Goal: Task Accomplishment & Management: Use online tool/utility

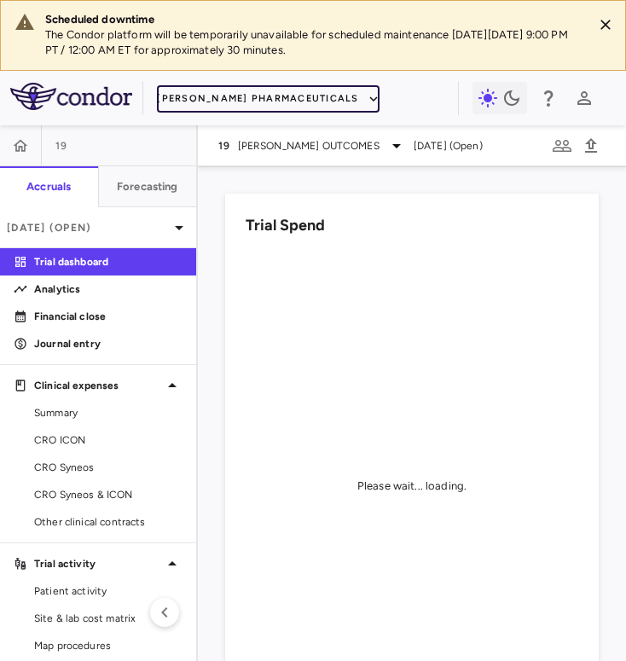
click at [257, 101] on button "[PERSON_NAME] Pharmaceuticals" at bounding box center [268, 98] width 222 height 27
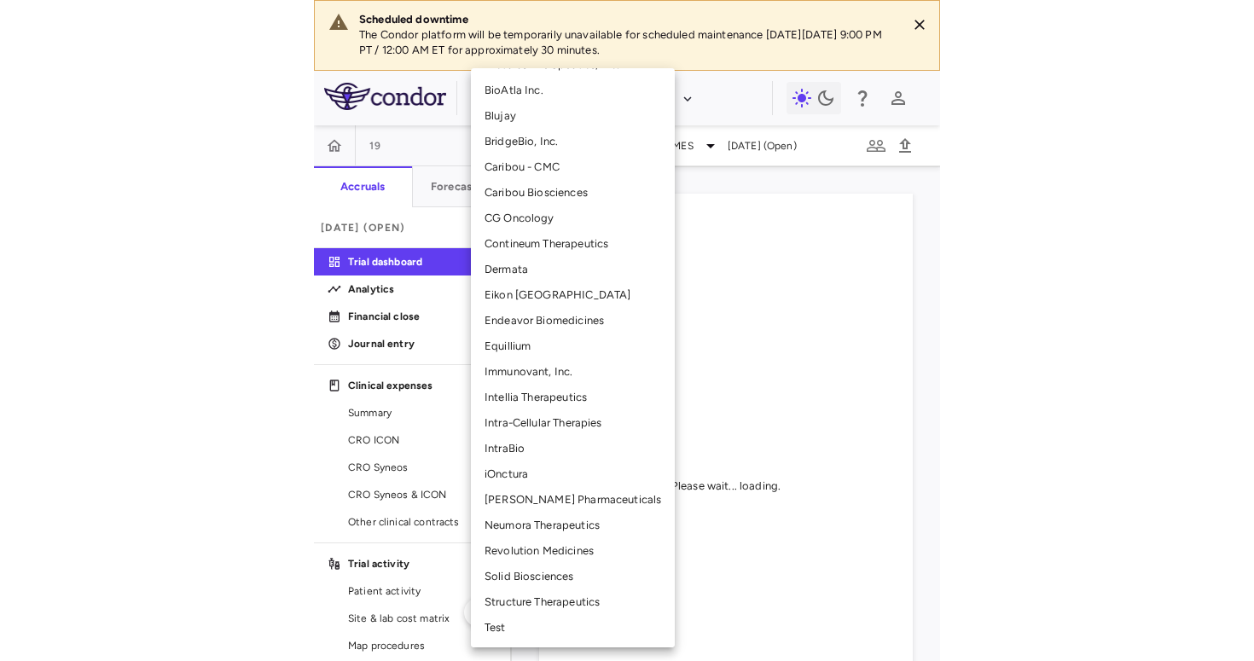
scroll to position [262, 0]
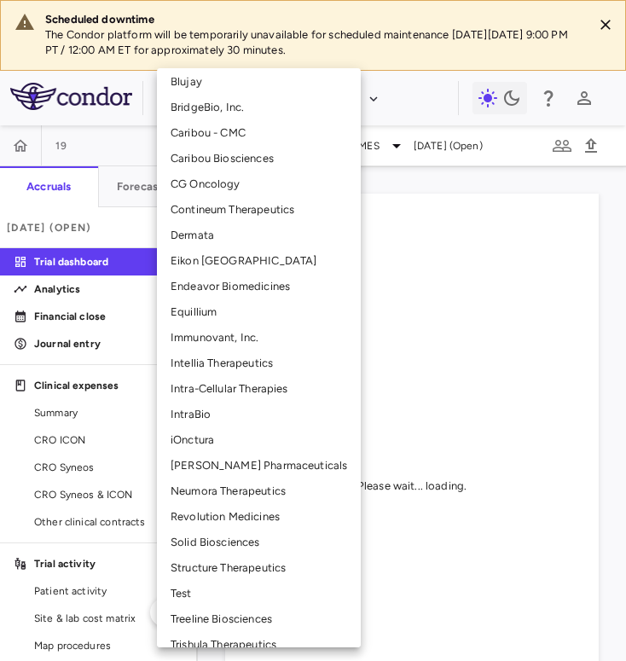
click at [215, 485] on li "Neumora Therapeutics" at bounding box center [259, 492] width 204 height 26
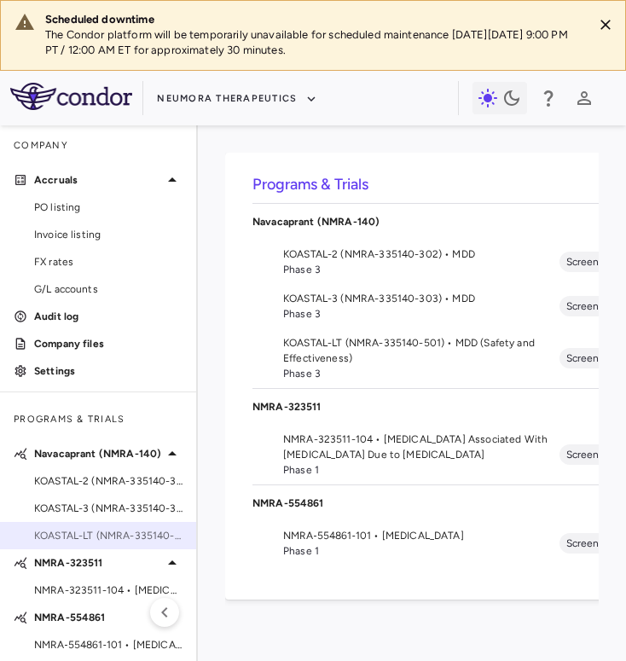
click at [86, 529] on span "KOASTAL-LT (NMRA-335140-501) • MDD (Safety and Effectiveness)" at bounding box center [108, 535] width 148 height 15
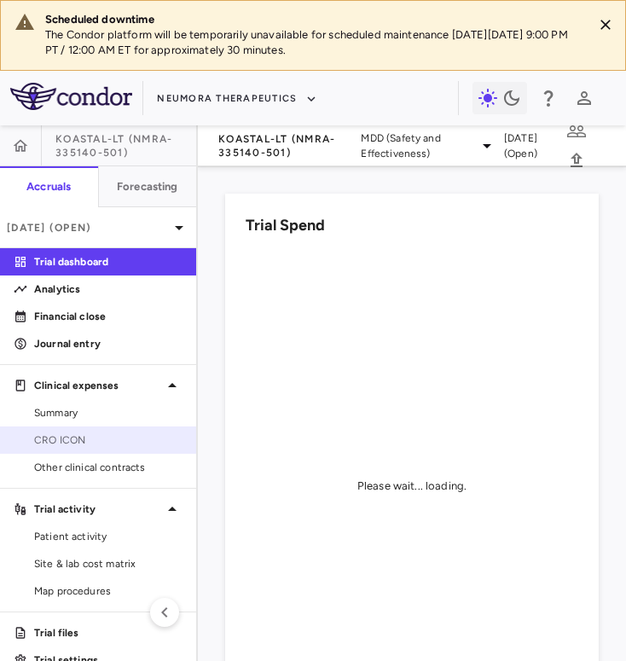
click at [87, 434] on span "CRO ICON" at bounding box center [108, 439] width 148 height 15
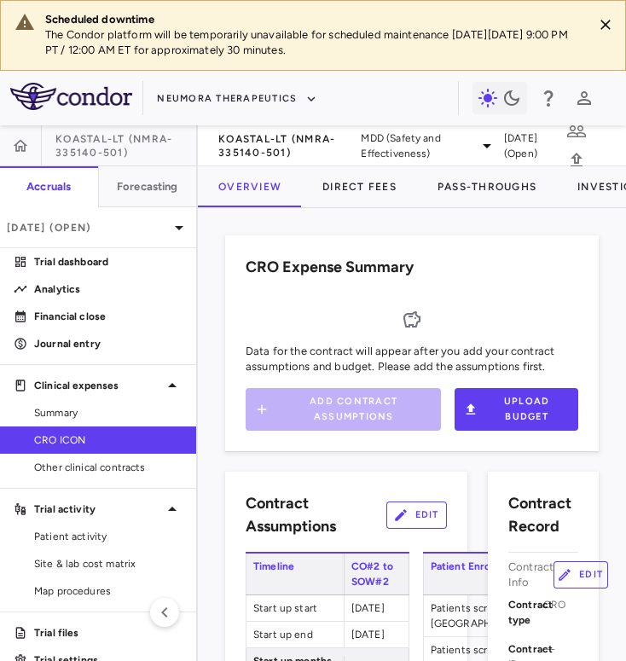
click at [623, 279] on div "CRO Expense Summary Data for the contract will appear after you add your contra…" at bounding box center [412, 434] width 428 height 453
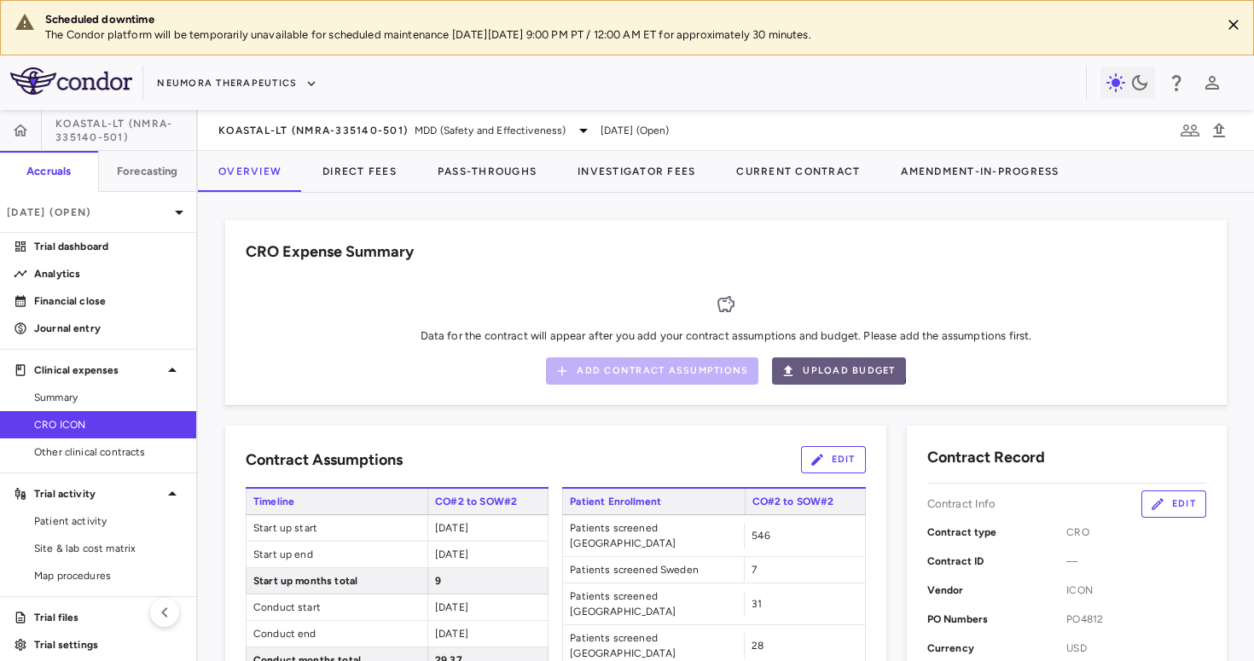
click at [625, 365] on button "Upload Budget" at bounding box center [838, 370] width 133 height 27
click at [625, 374] on button "Upload Budget" at bounding box center [838, 370] width 133 height 27
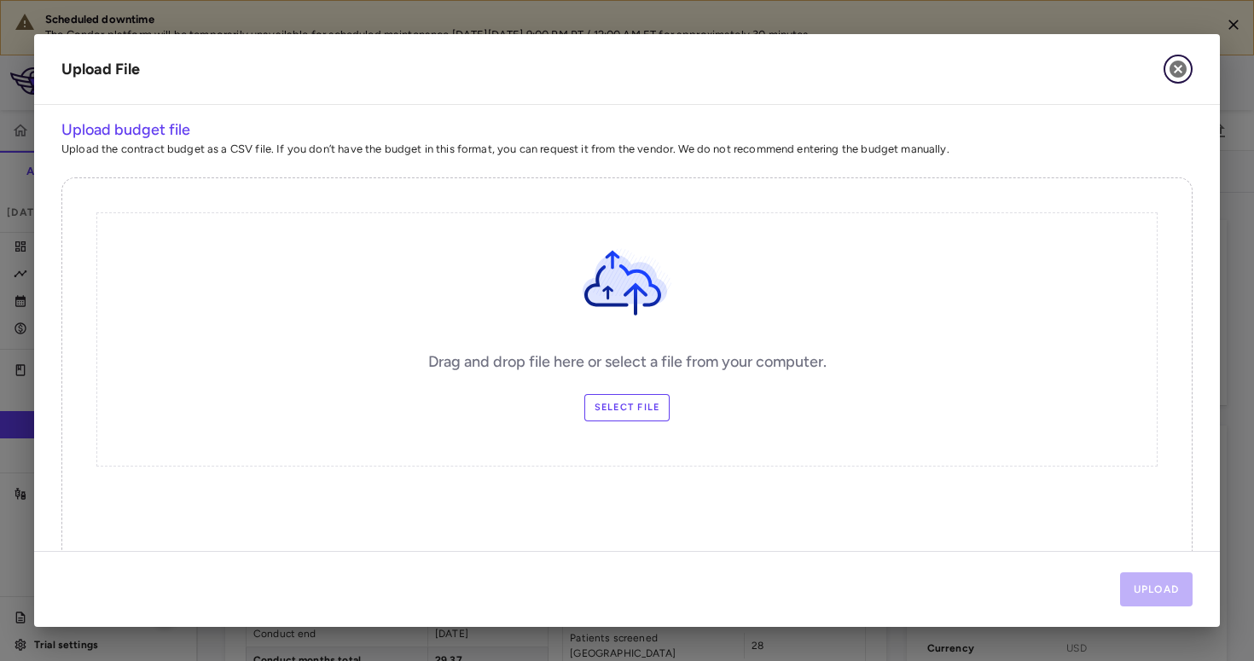
click at [625, 61] on icon "button" at bounding box center [1177, 69] width 17 height 17
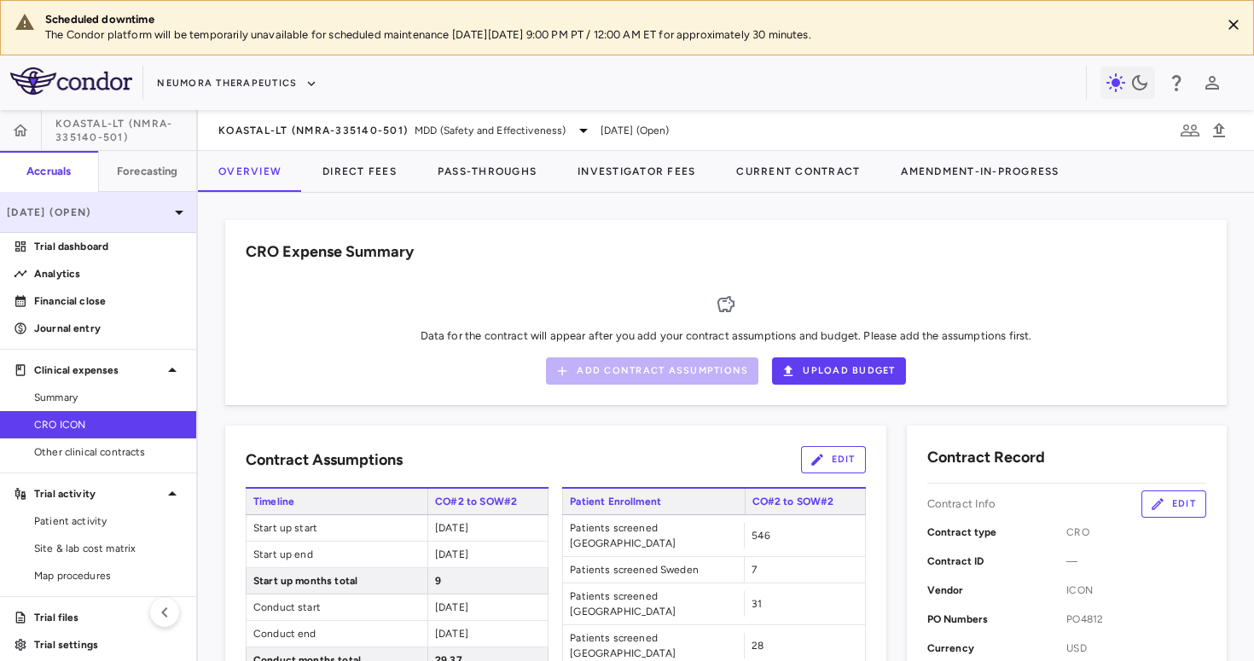
click at [135, 211] on p "[DATE] (Open)" at bounding box center [88, 212] width 162 height 15
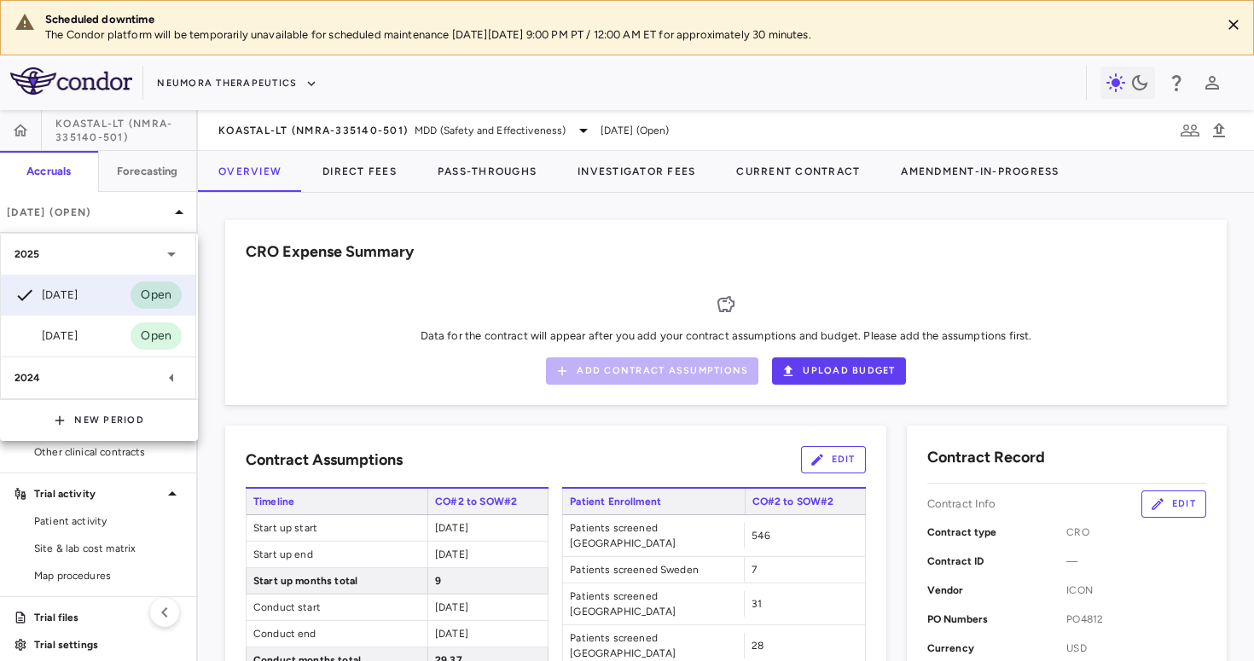
click at [96, 380] on div "2024" at bounding box center [88, 377] width 147 height 15
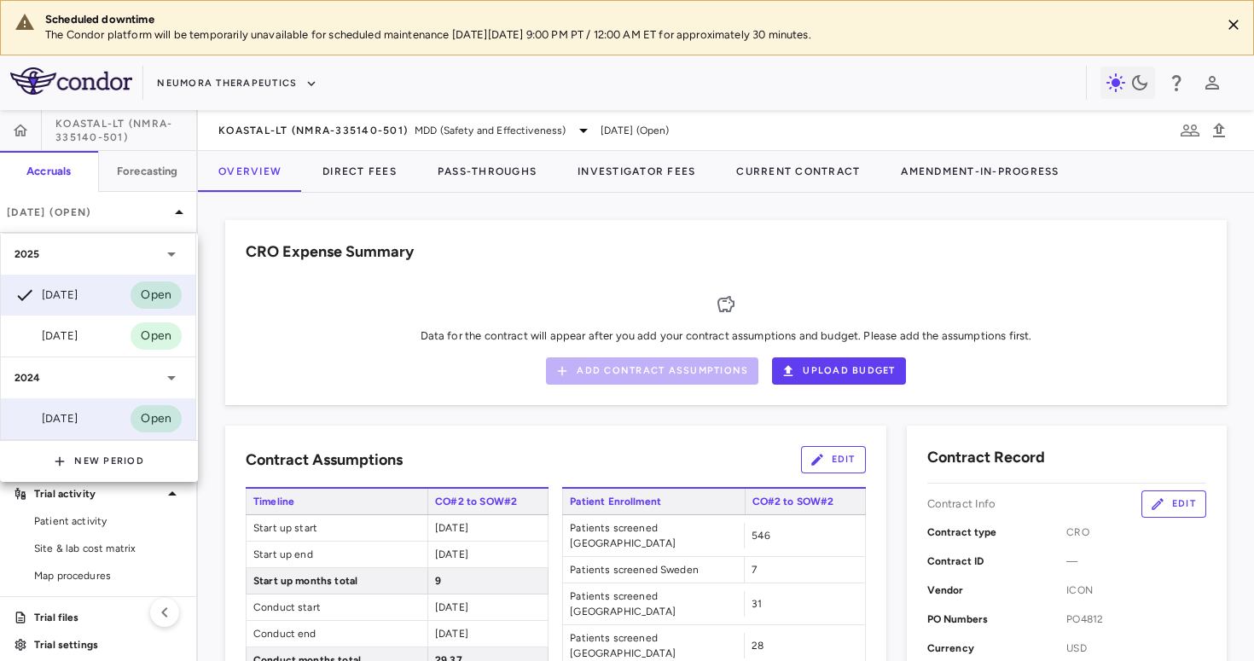
click at [78, 422] on div "[DATE]" at bounding box center [46, 419] width 63 height 20
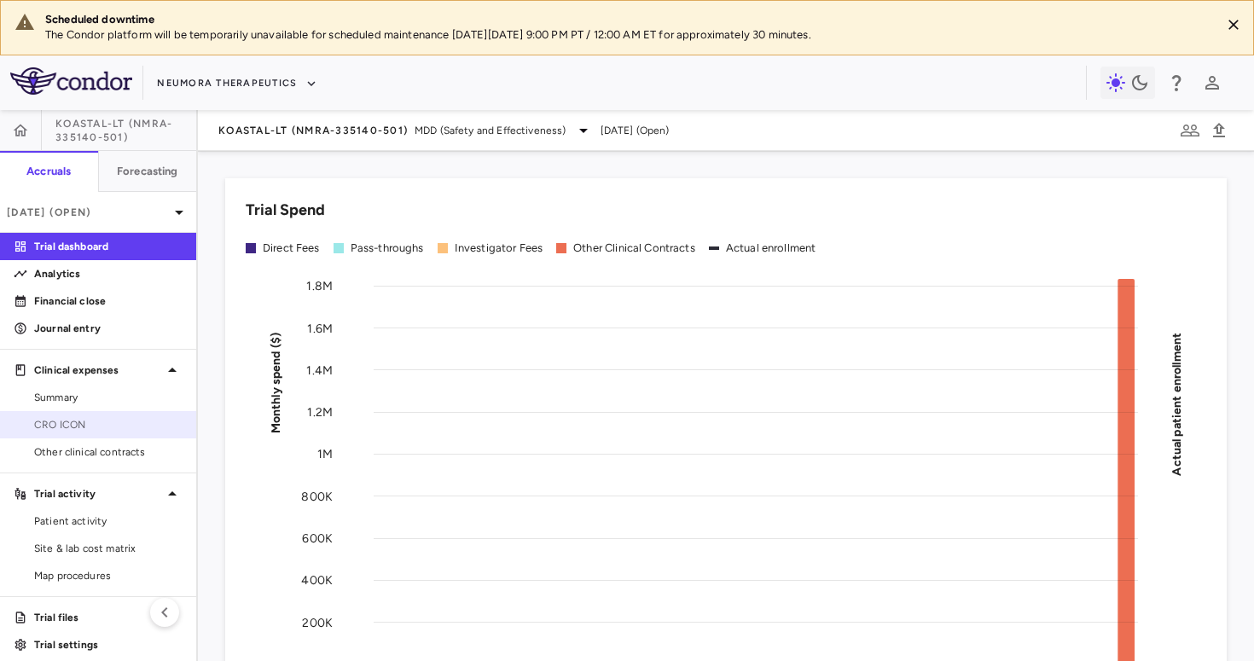
click at [113, 413] on link "CRO ICON" at bounding box center [98, 425] width 196 height 26
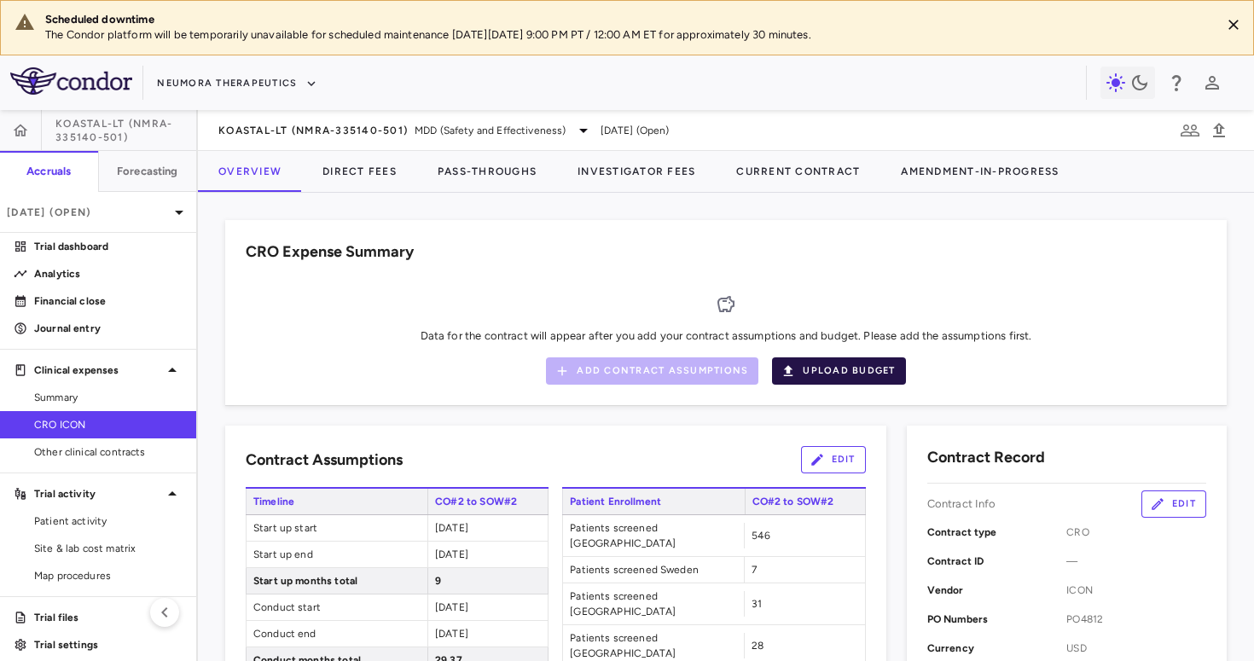
click at [625, 363] on button "Upload Budget" at bounding box center [838, 370] width 133 height 27
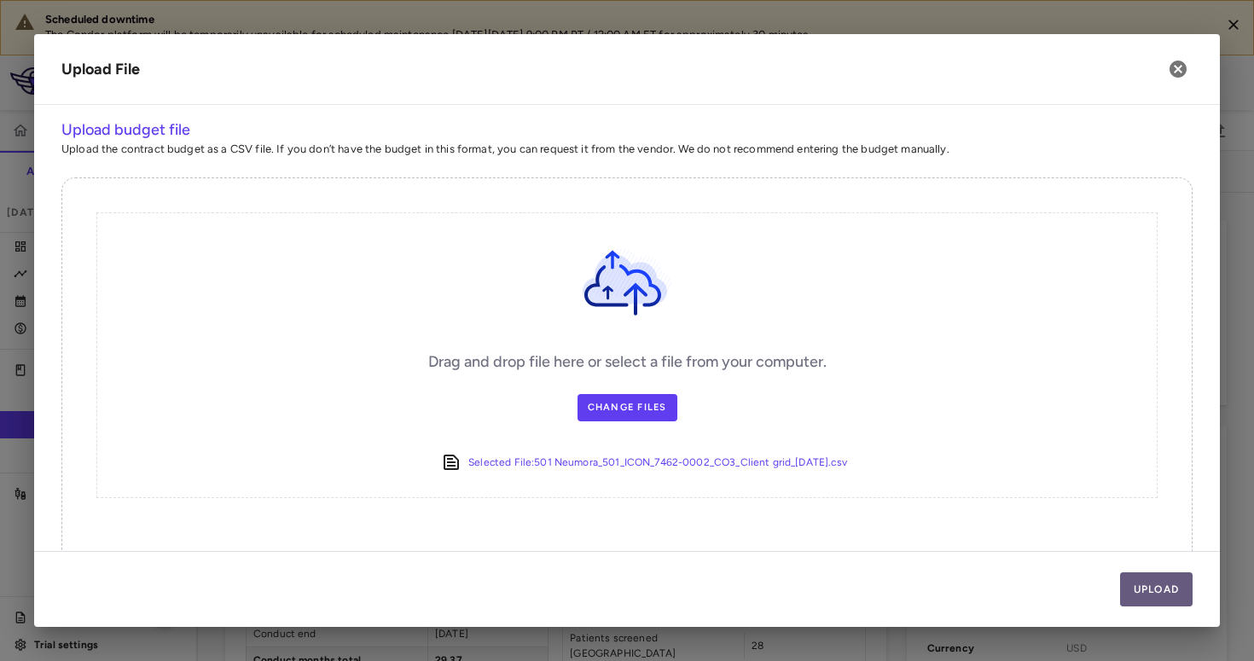
click at [625, 573] on button "Upload" at bounding box center [1156, 589] width 73 height 34
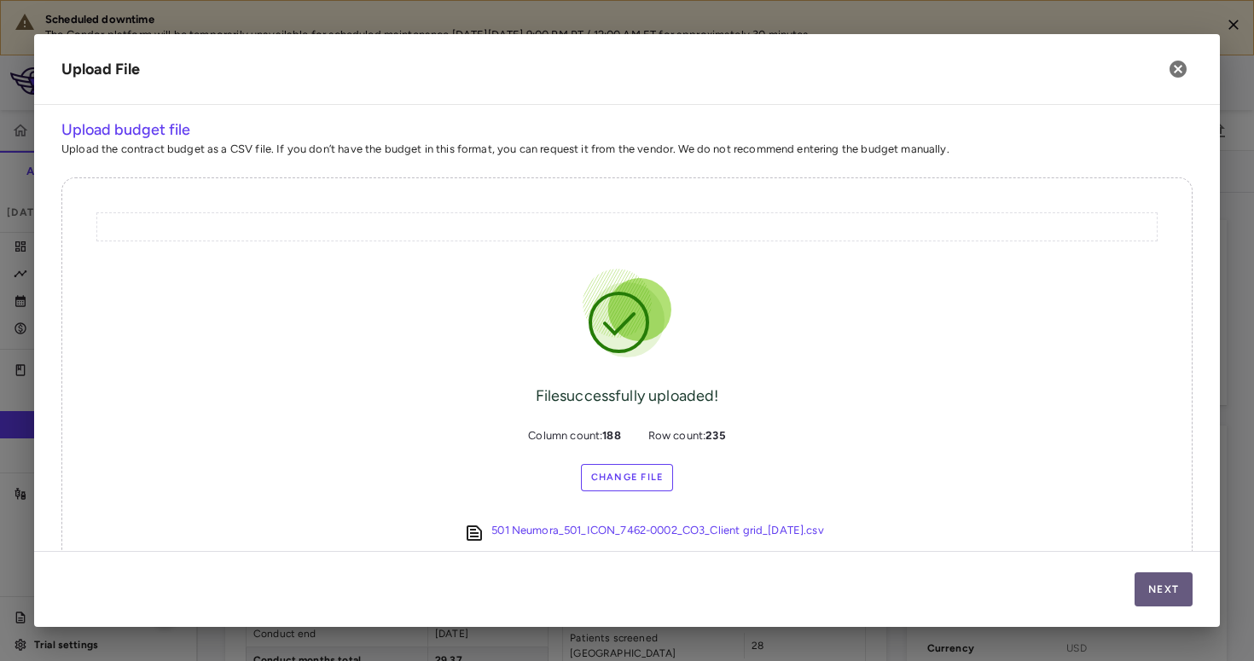
click at [625, 583] on button "Next" at bounding box center [1163, 589] width 58 height 34
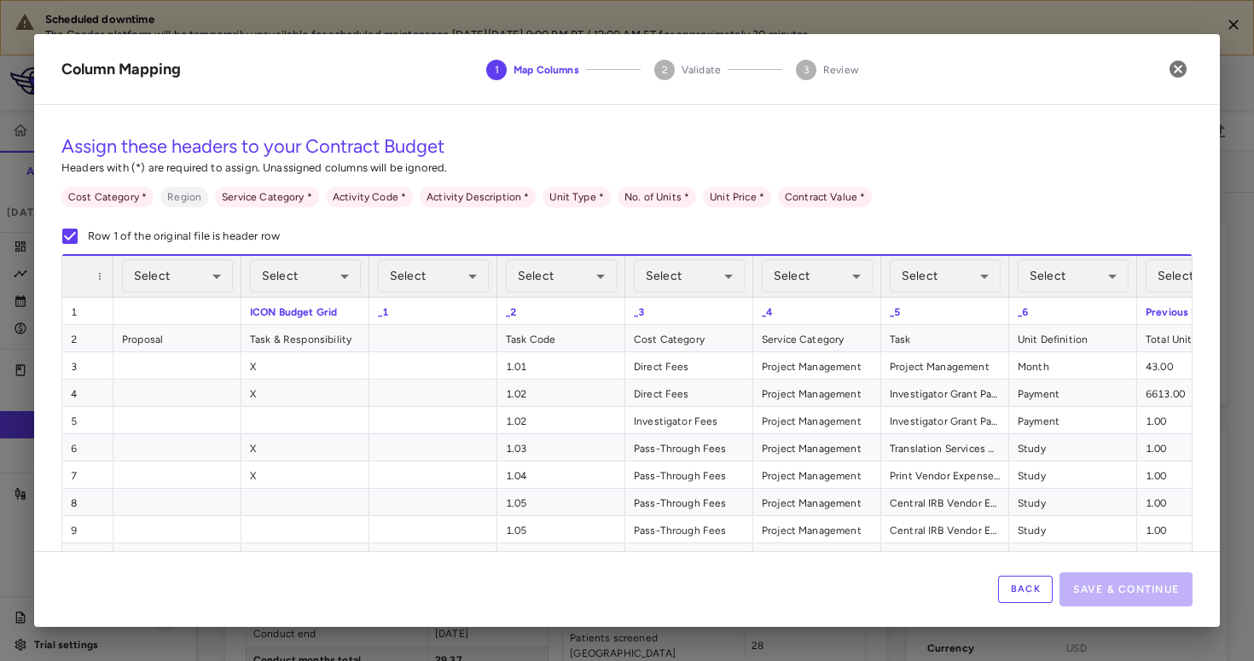
click at [625, 576] on button "Back" at bounding box center [1025, 589] width 55 height 27
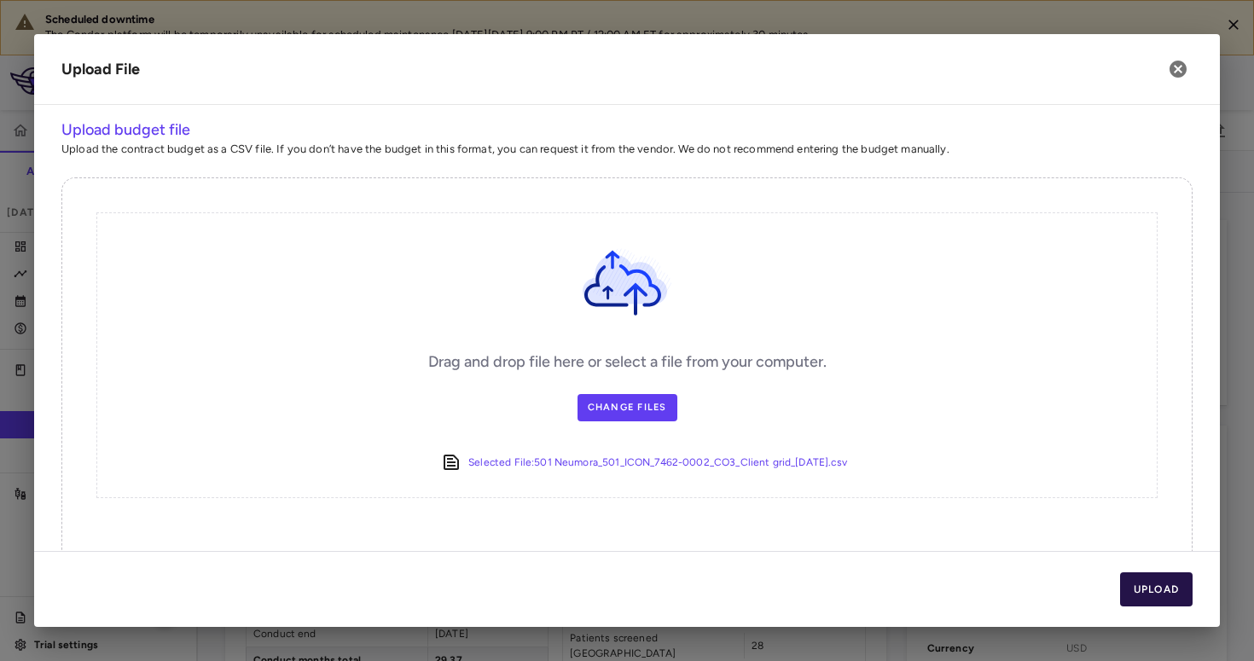
click at [625, 574] on button "Upload" at bounding box center [1156, 589] width 73 height 34
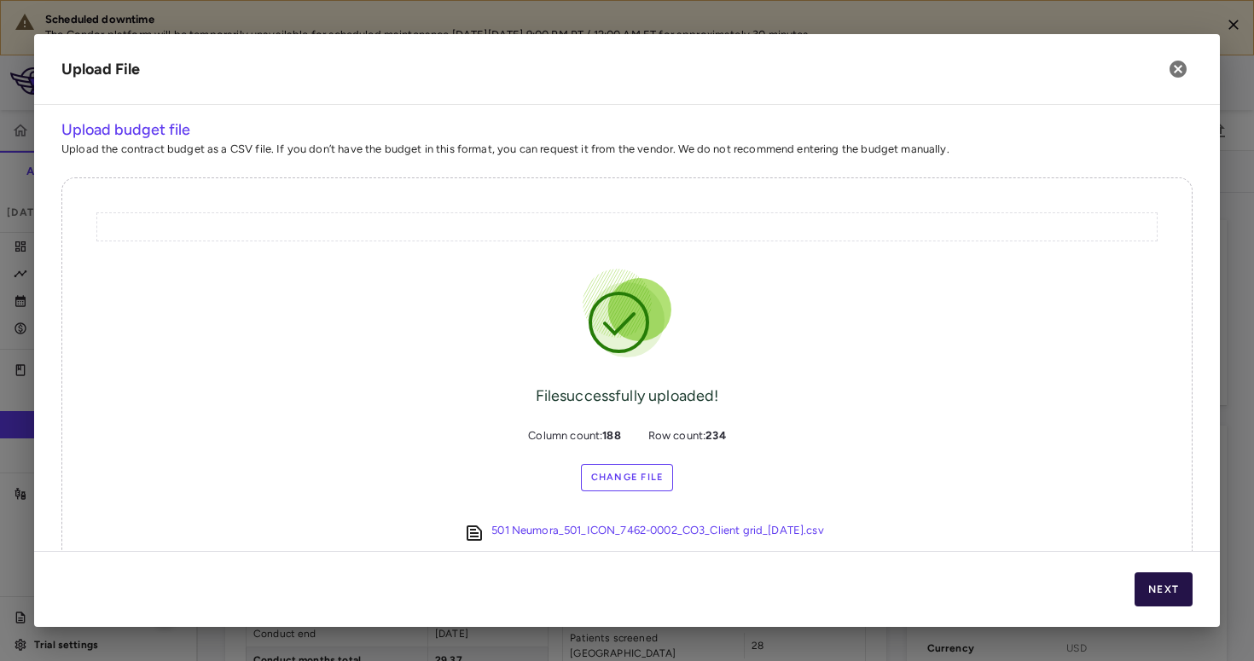
click at [625, 574] on button "Next" at bounding box center [1163, 589] width 58 height 34
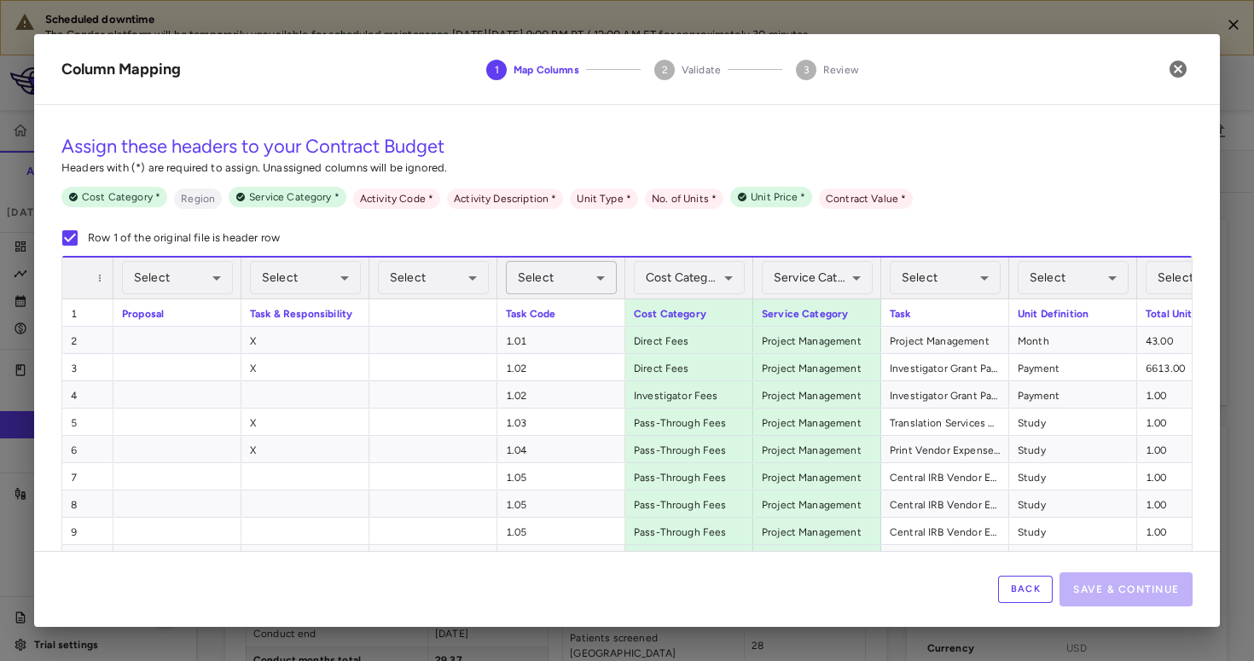
click at [578, 279] on body "Scheduled downtime The Condor platform will be temporarily unavailable for sche…" at bounding box center [627, 330] width 1254 height 661
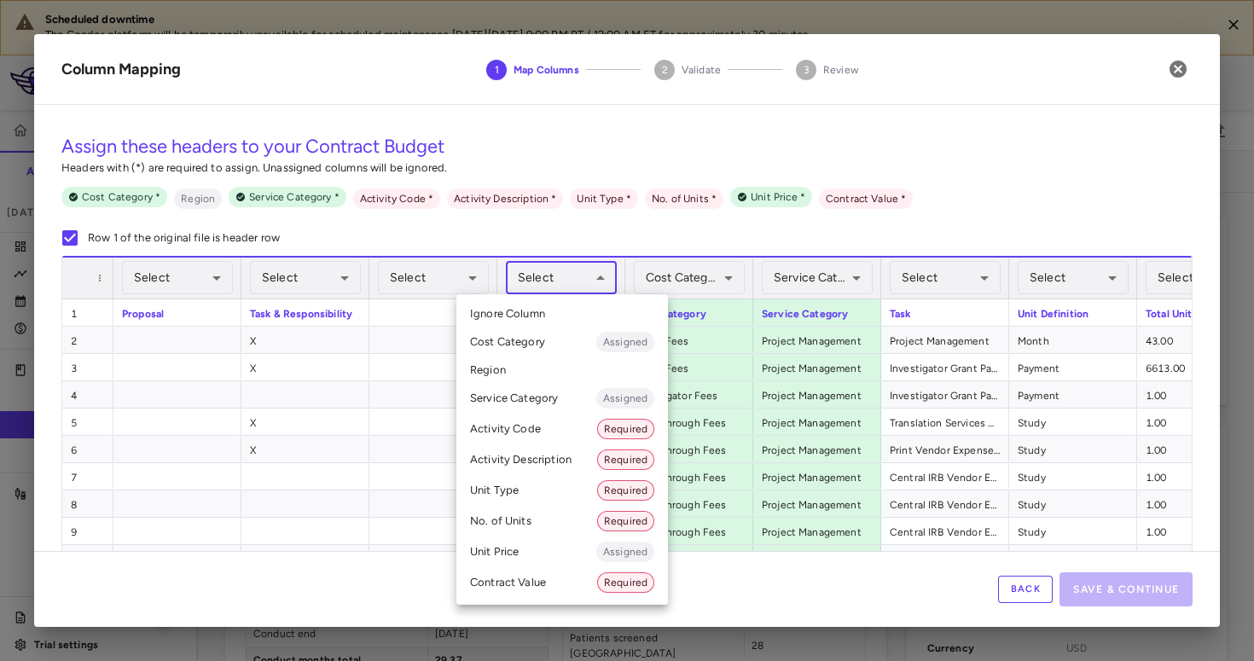
click at [542, 435] on li "Activity Code Required" at bounding box center [562, 429] width 212 height 31
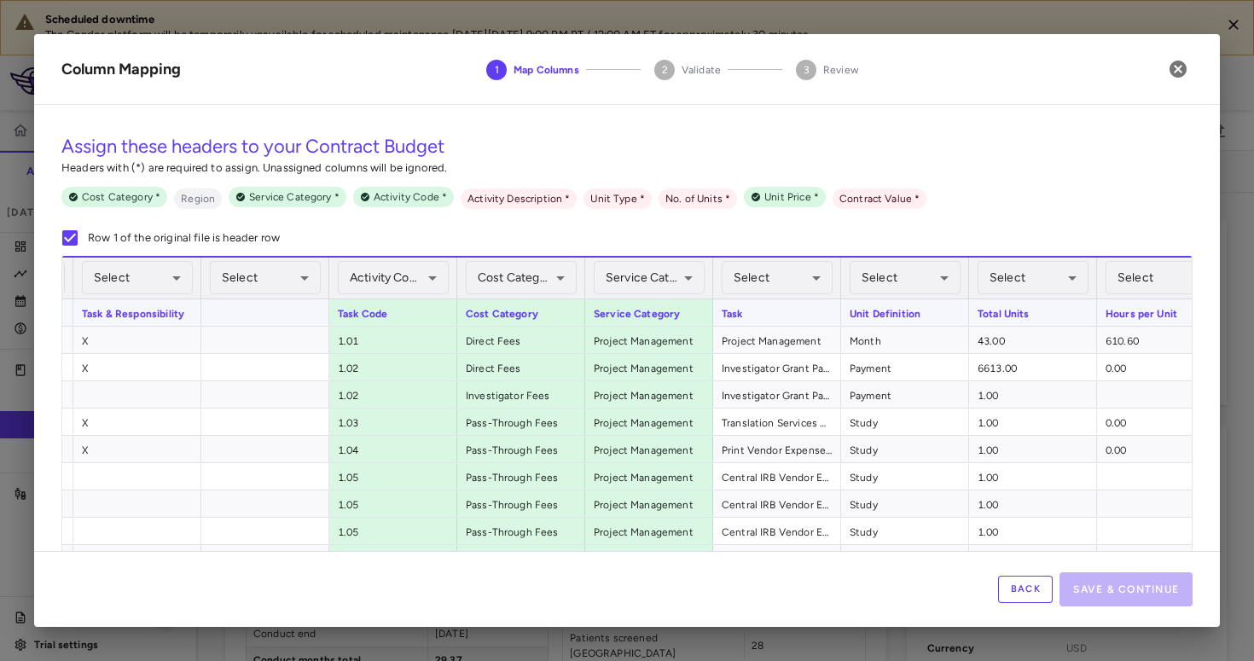
scroll to position [0, 338]
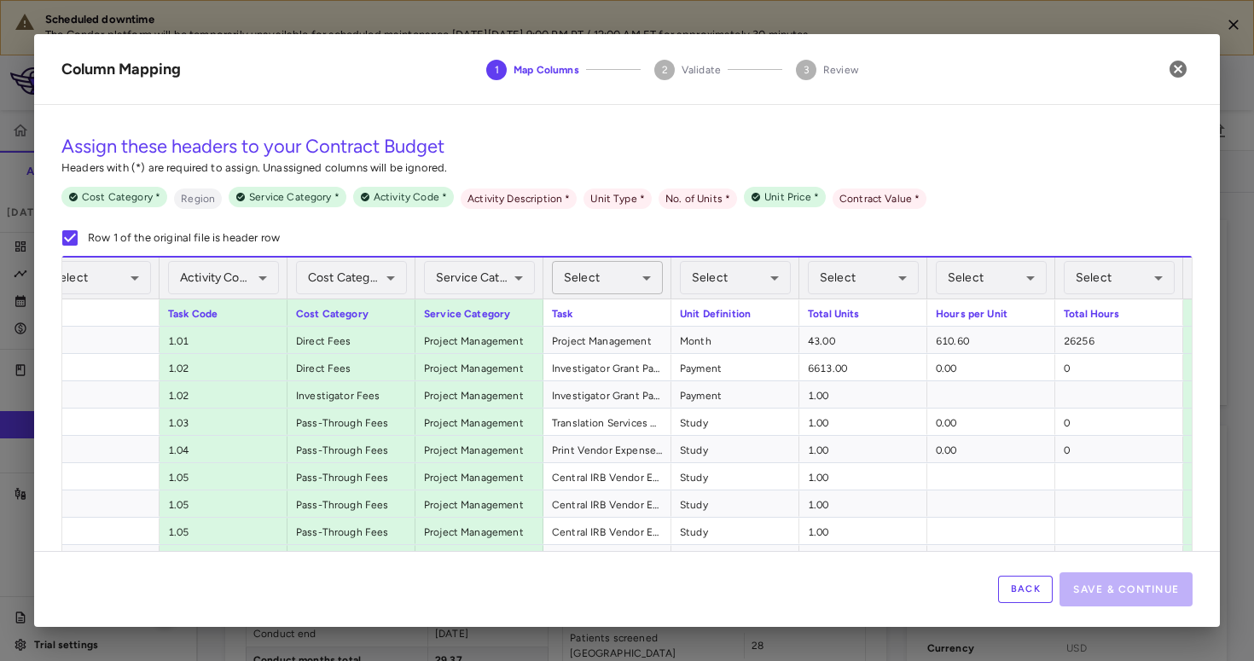
click at [588, 289] on body "Scheduled downtime The Condor platform will be temporarily unavailable for sche…" at bounding box center [627, 330] width 1254 height 661
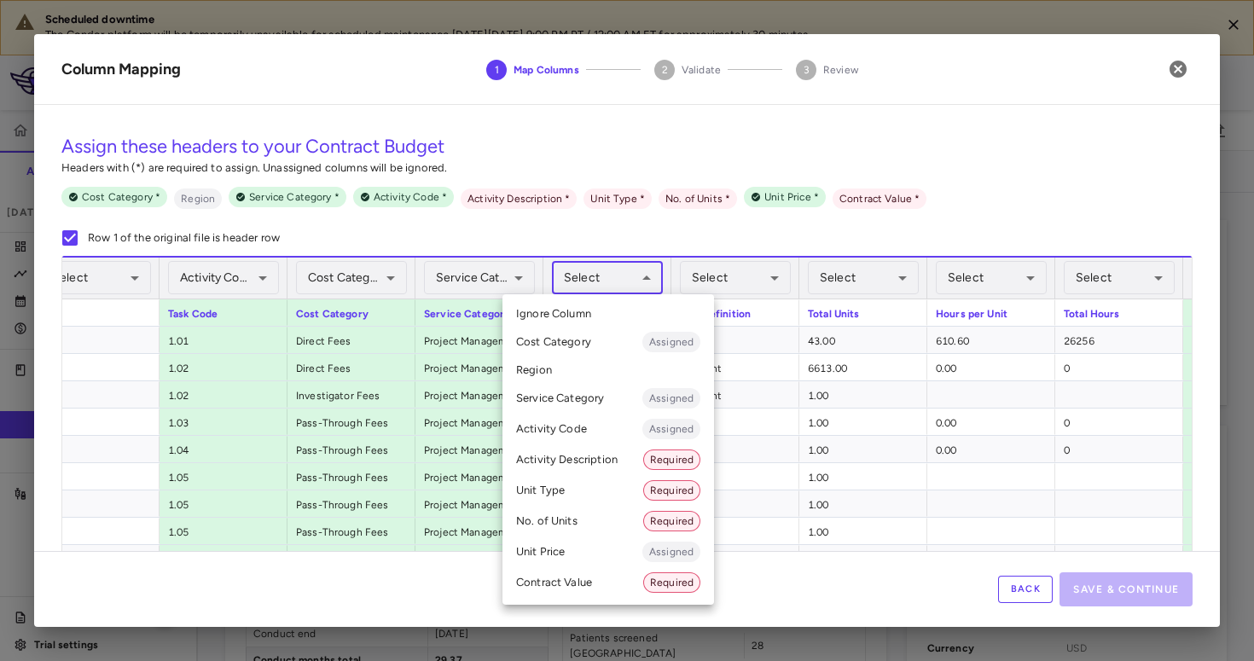
click at [586, 462] on li "Activity Description Required" at bounding box center [608, 459] width 212 height 31
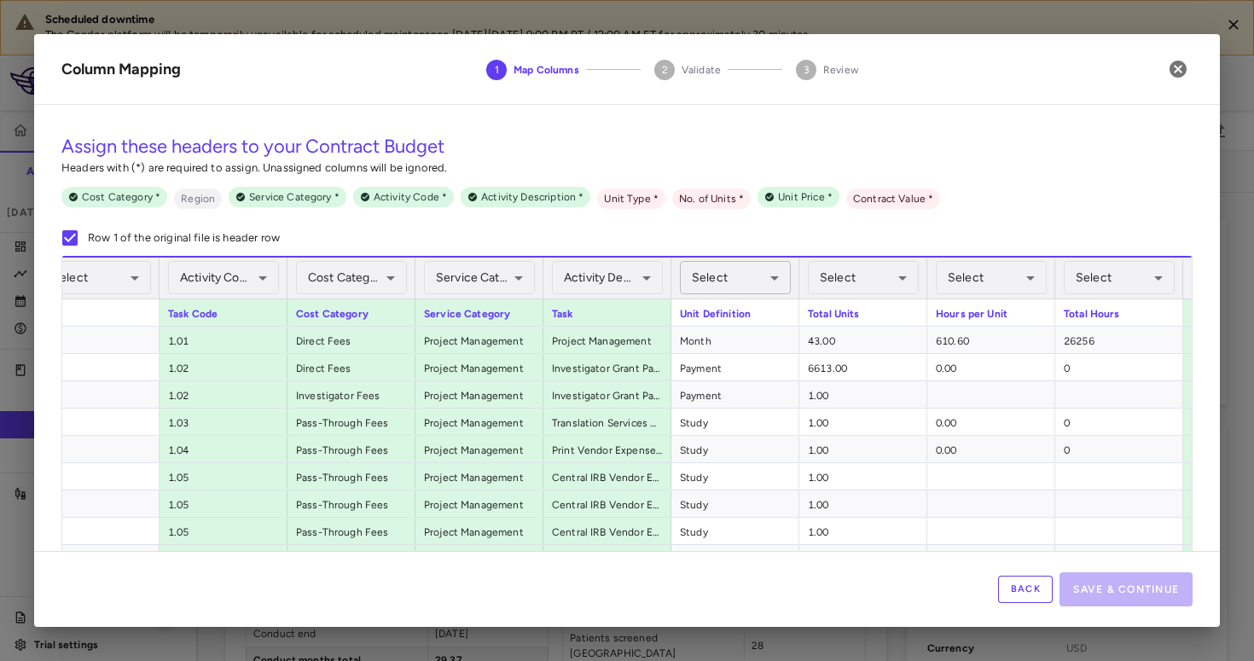
click at [625, 271] on body "Scheduled downtime The Condor platform will be temporarily unavailable for sche…" at bounding box center [627, 330] width 1254 height 661
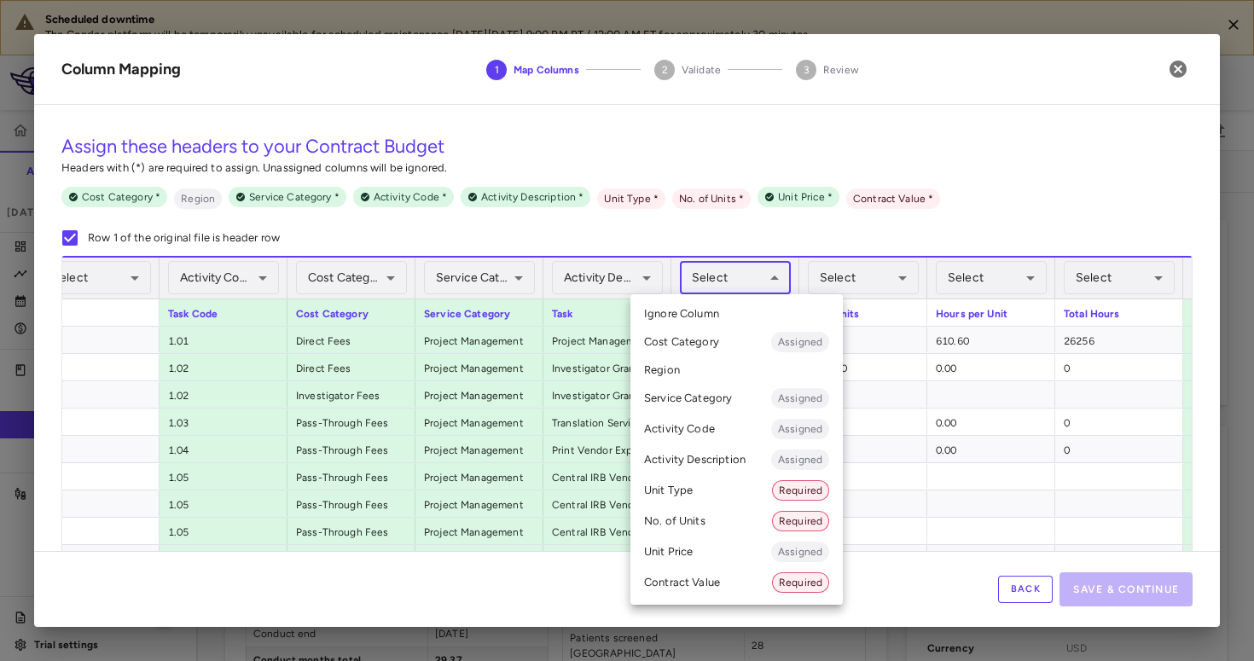
click at [625, 499] on li "Unit Type Required" at bounding box center [736, 490] width 212 height 31
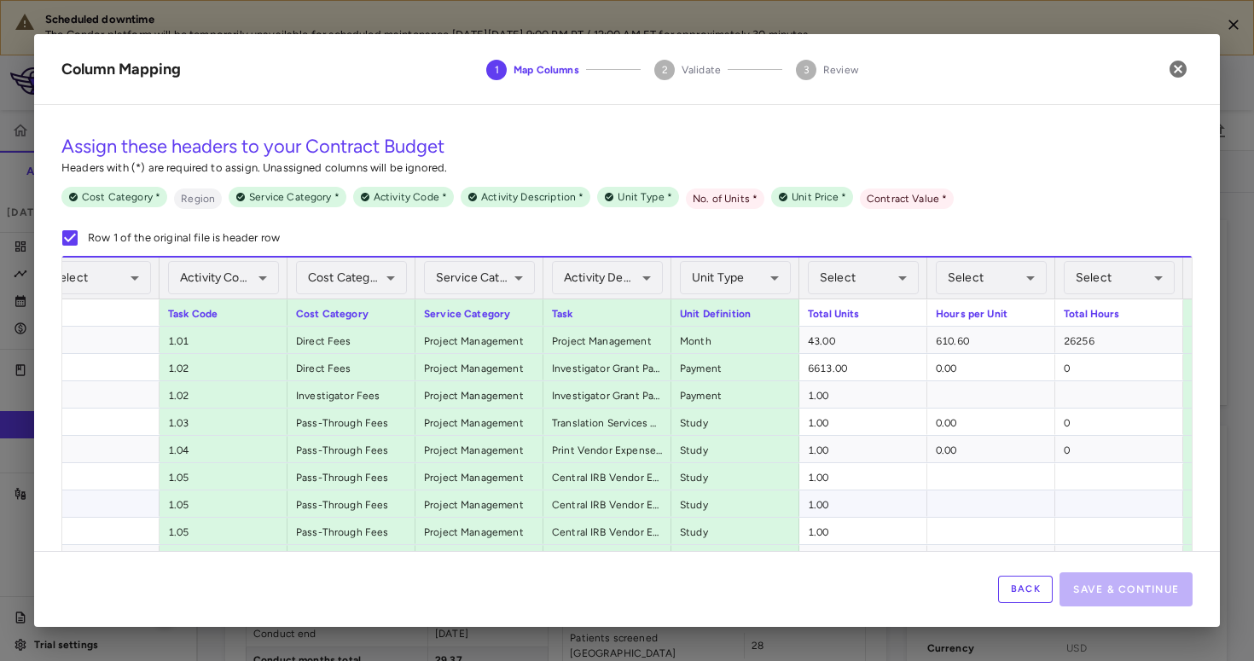
scroll to position [0, 585]
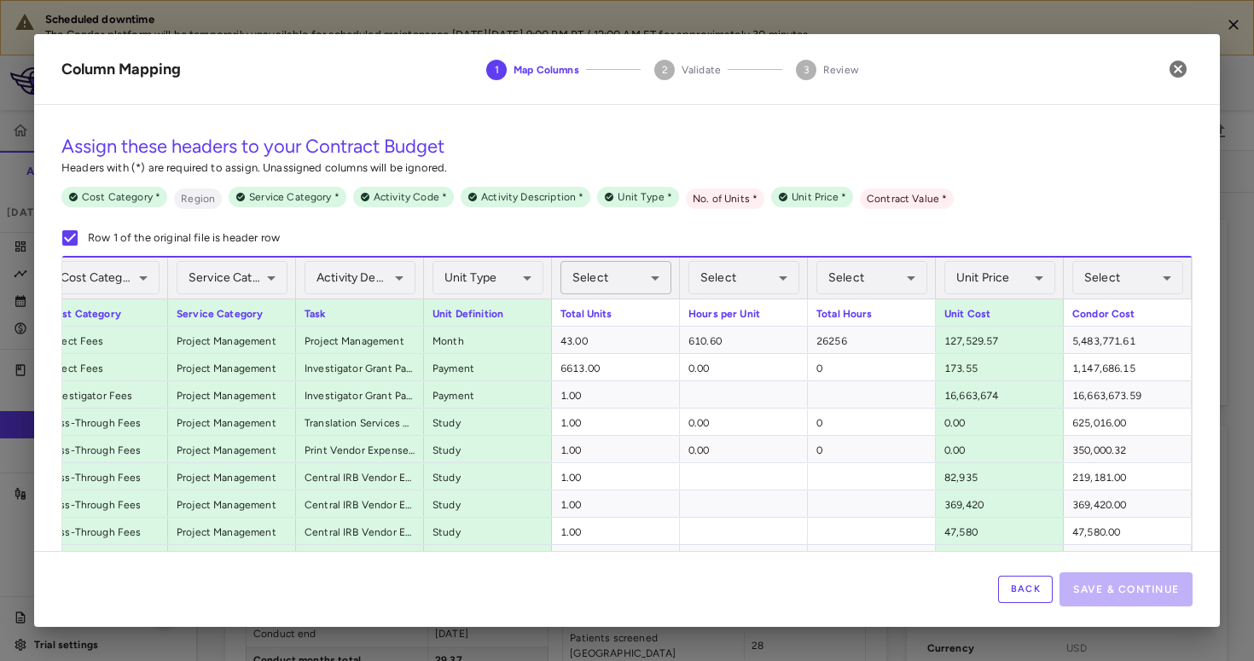
click at [603, 274] on body "Scheduled downtime The Condor platform will be temporarily unavailable for sche…" at bounding box center [627, 330] width 1254 height 661
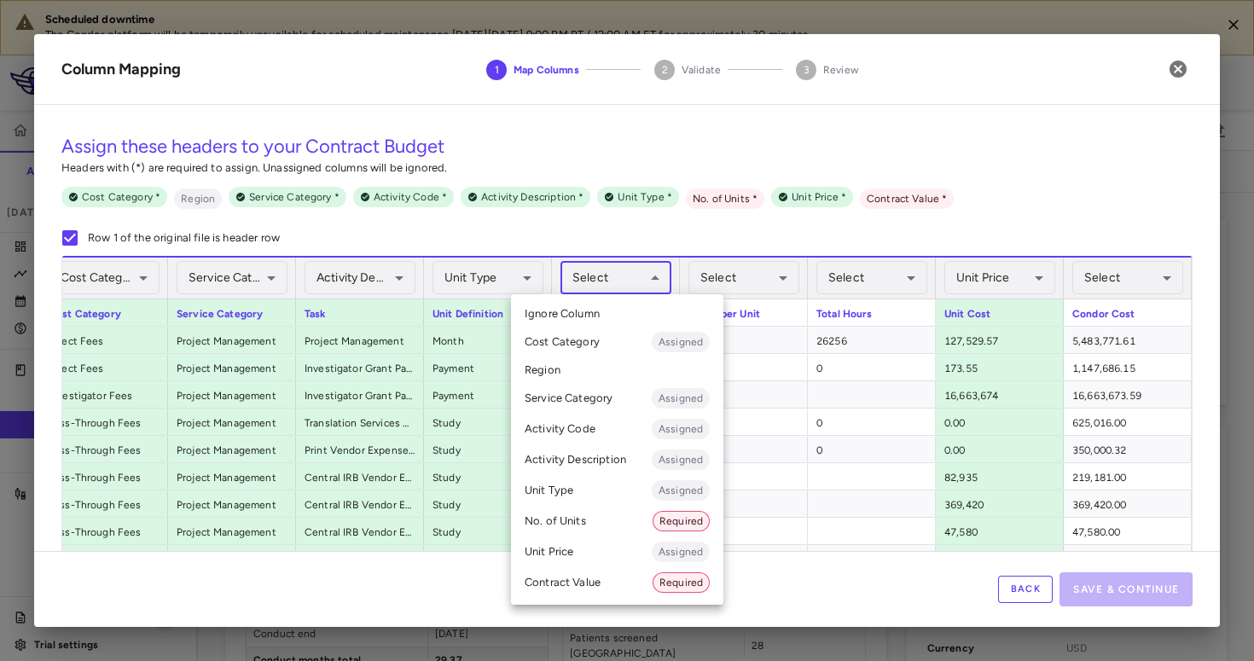
click at [573, 524] on li "No. of Units Required" at bounding box center [617, 521] width 212 height 31
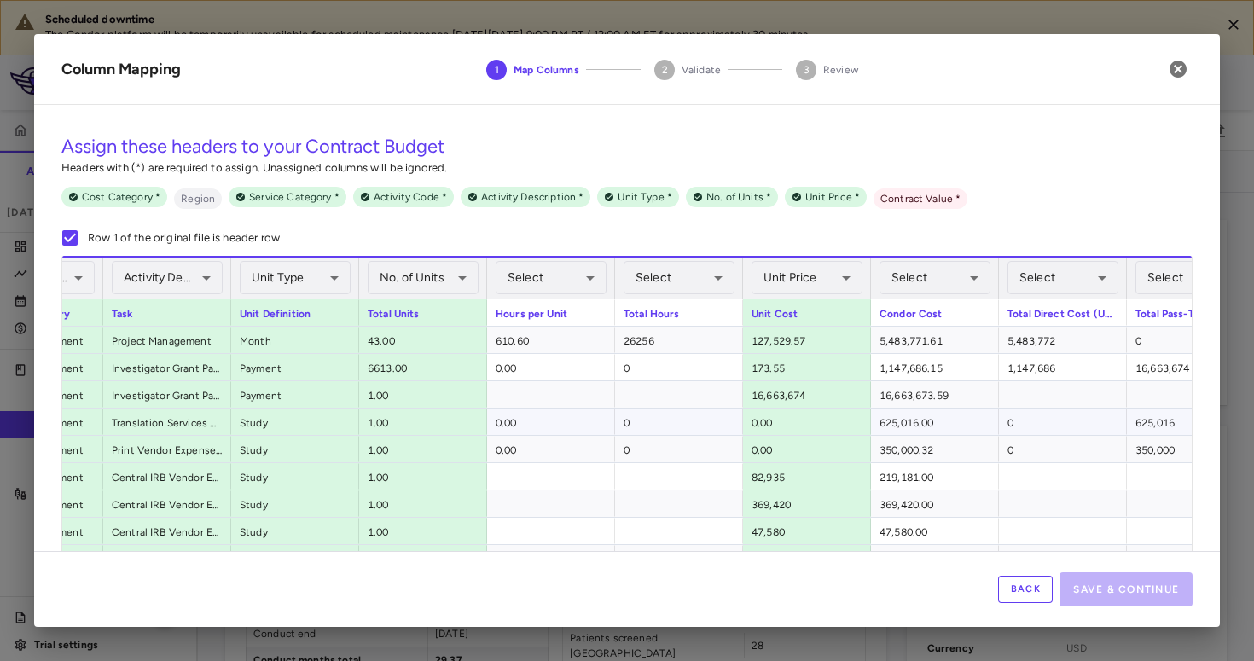
scroll to position [0, 0]
click at [625, 273] on body "Scheduled downtime The Condor platform will be temporarily unavailable for sche…" at bounding box center [627, 330] width 1254 height 661
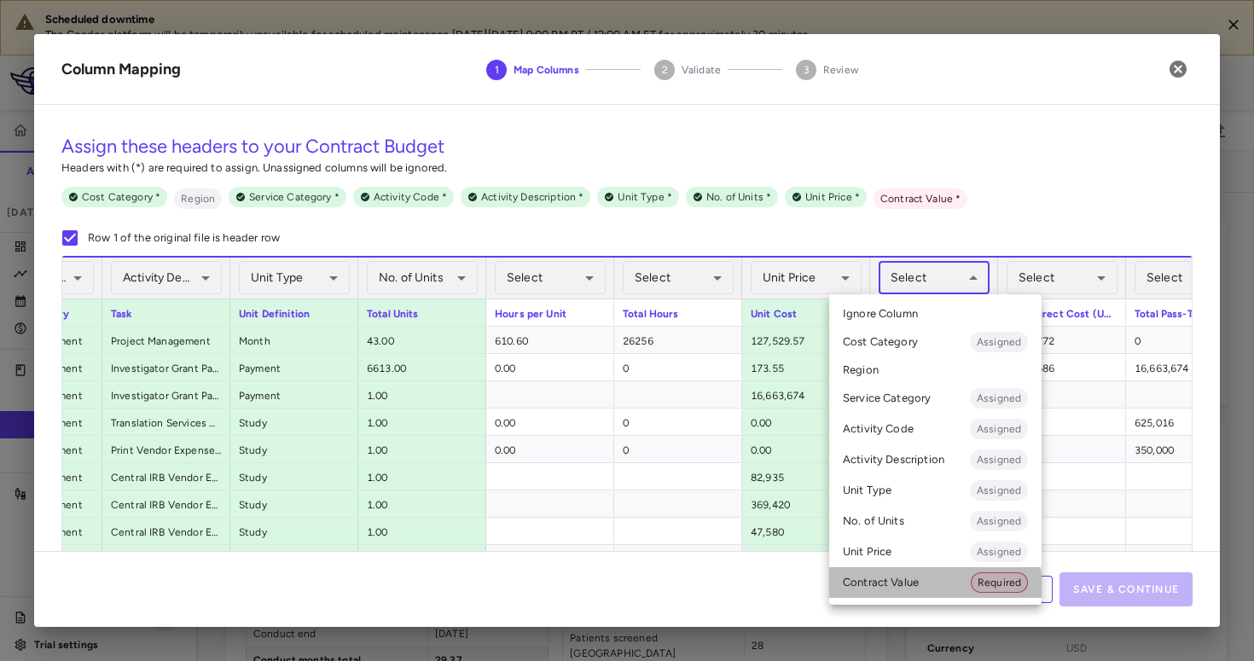
click at [625, 587] on li "Contract Value Required" at bounding box center [935, 582] width 212 height 31
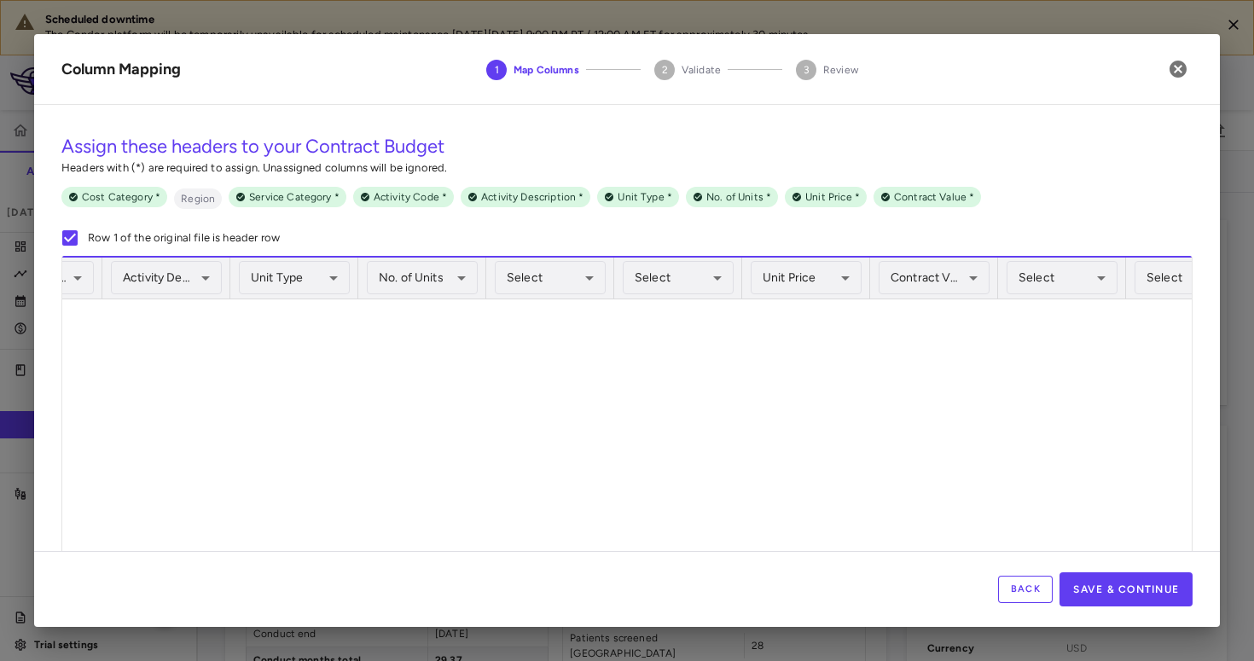
scroll to position [2766, 0]
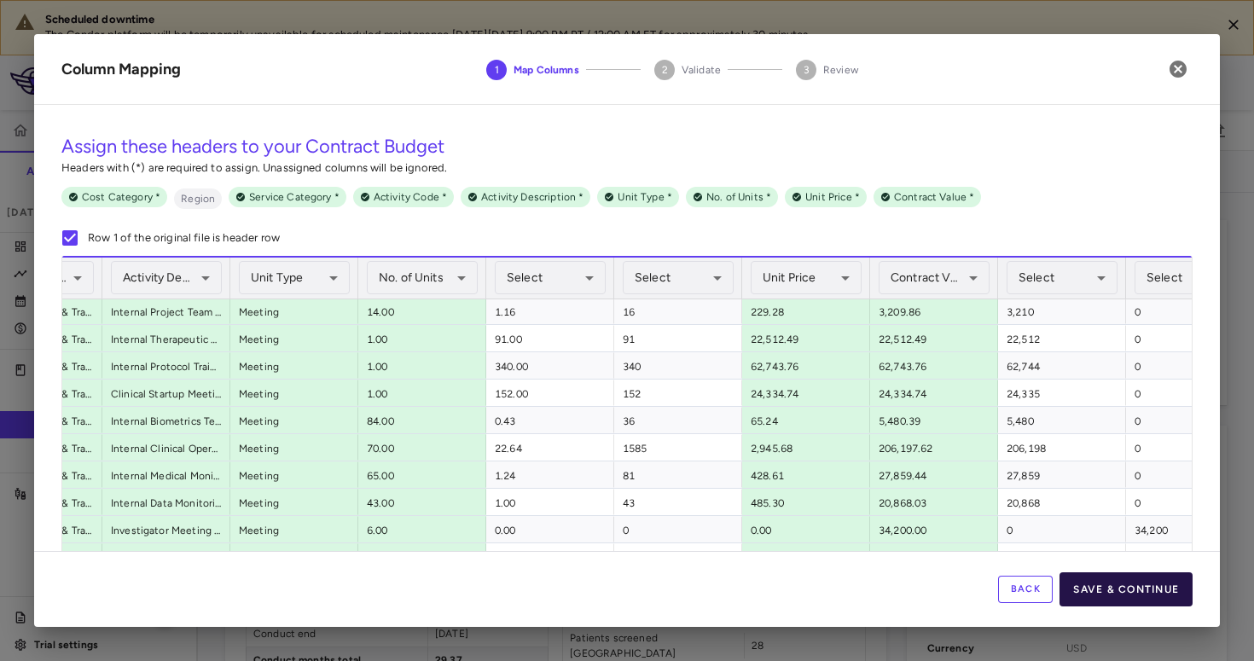
click at [625, 596] on button "Save & Continue" at bounding box center [1125, 589] width 133 height 34
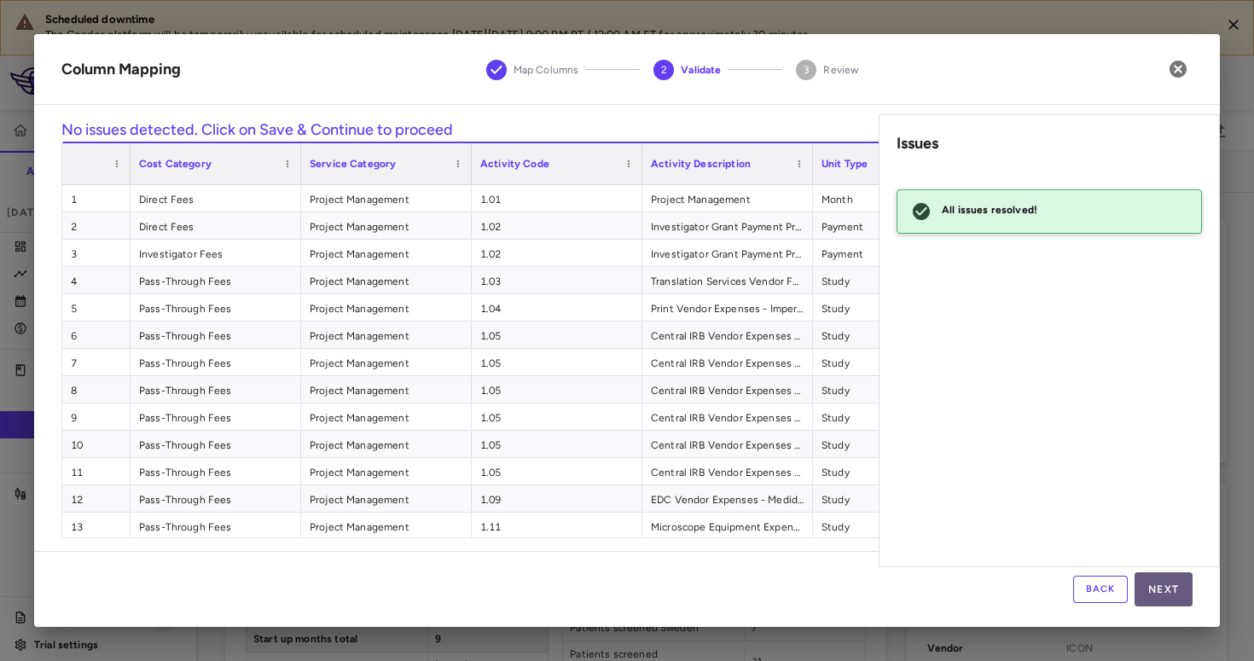
click at [625, 595] on button "Next" at bounding box center [1163, 589] width 58 height 34
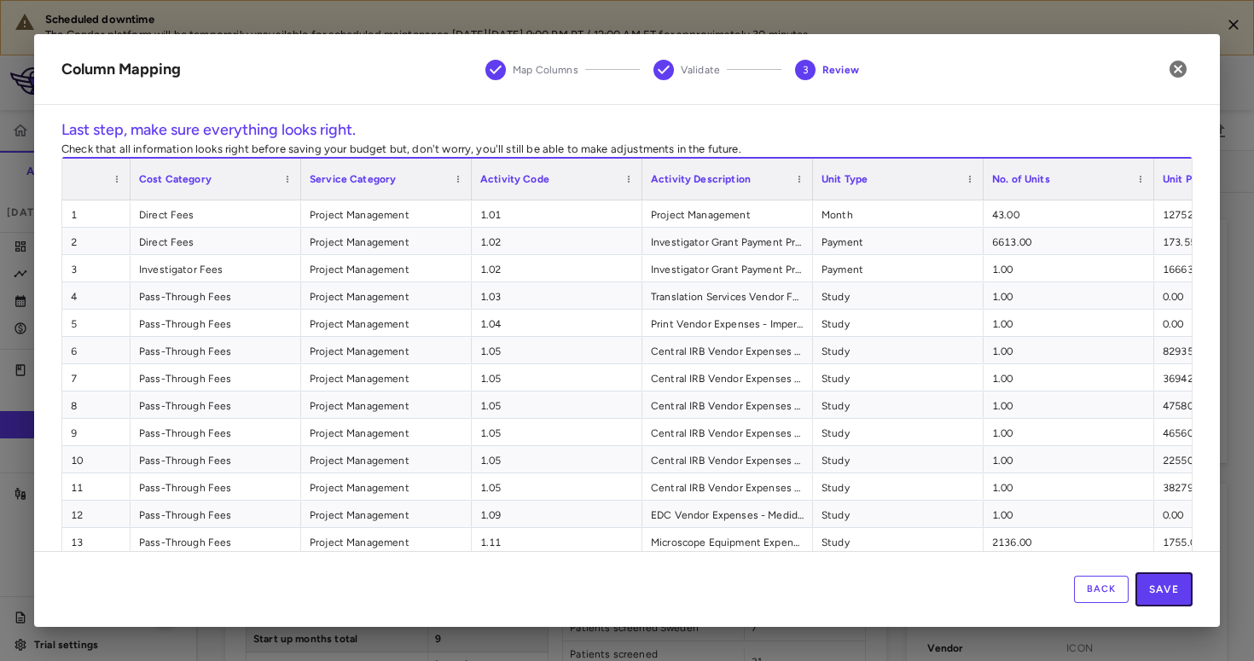
click at [625, 595] on button "Save" at bounding box center [1163, 589] width 57 height 34
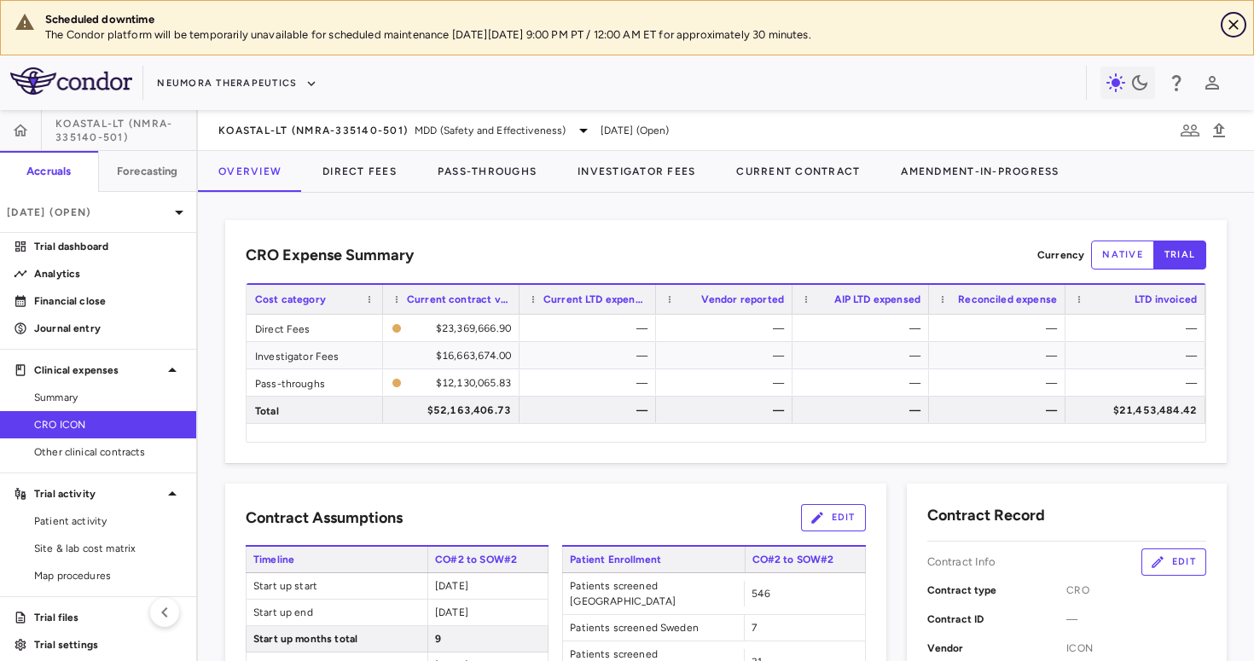
click at [625, 26] on icon "Close" at bounding box center [1233, 24] width 17 height 17
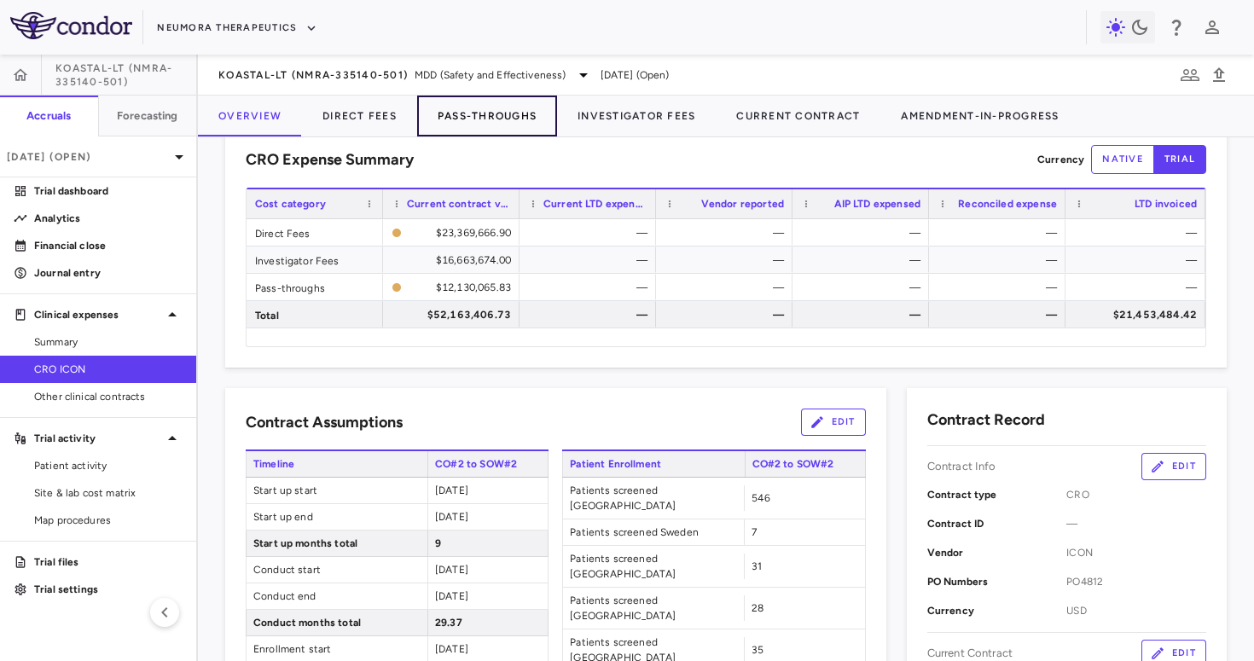
click at [499, 125] on button "Pass-Throughs" at bounding box center [487, 116] width 140 height 41
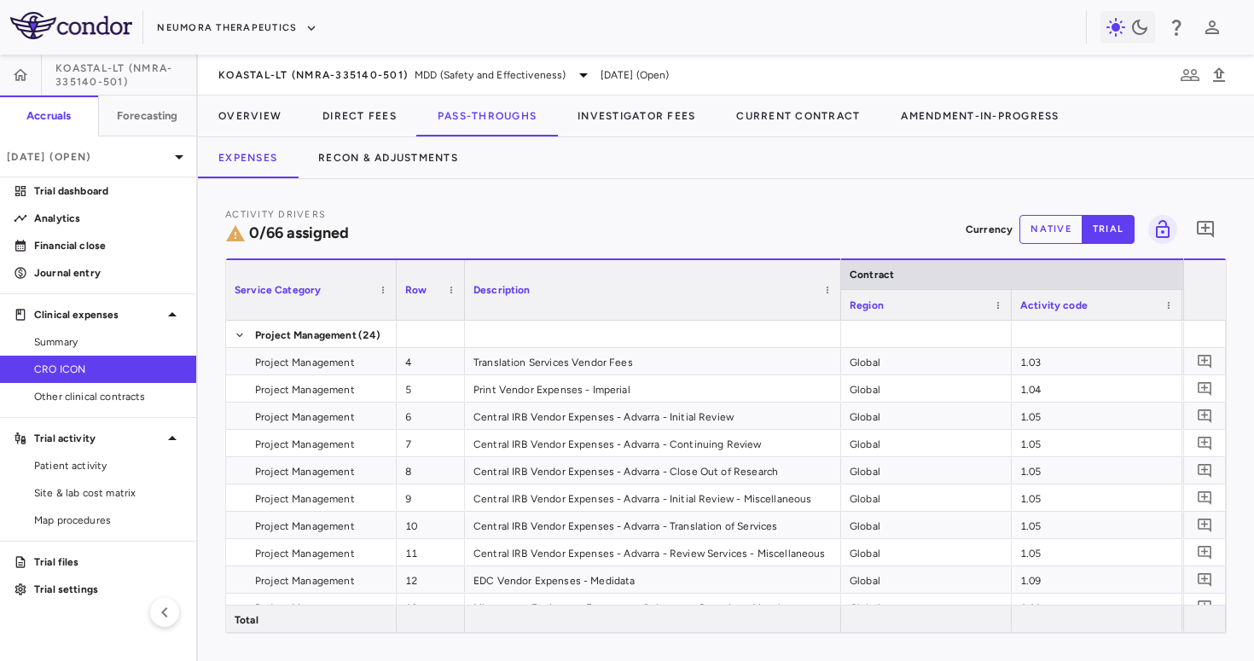
drag, startPoint x: 633, startPoint y: 304, endPoint x: 838, endPoint y: 317, distance: 206.0
click at [625, 317] on div at bounding box center [840, 290] width 7 height 60
click at [377, 103] on button "Direct Fees" at bounding box center [359, 116] width 115 height 41
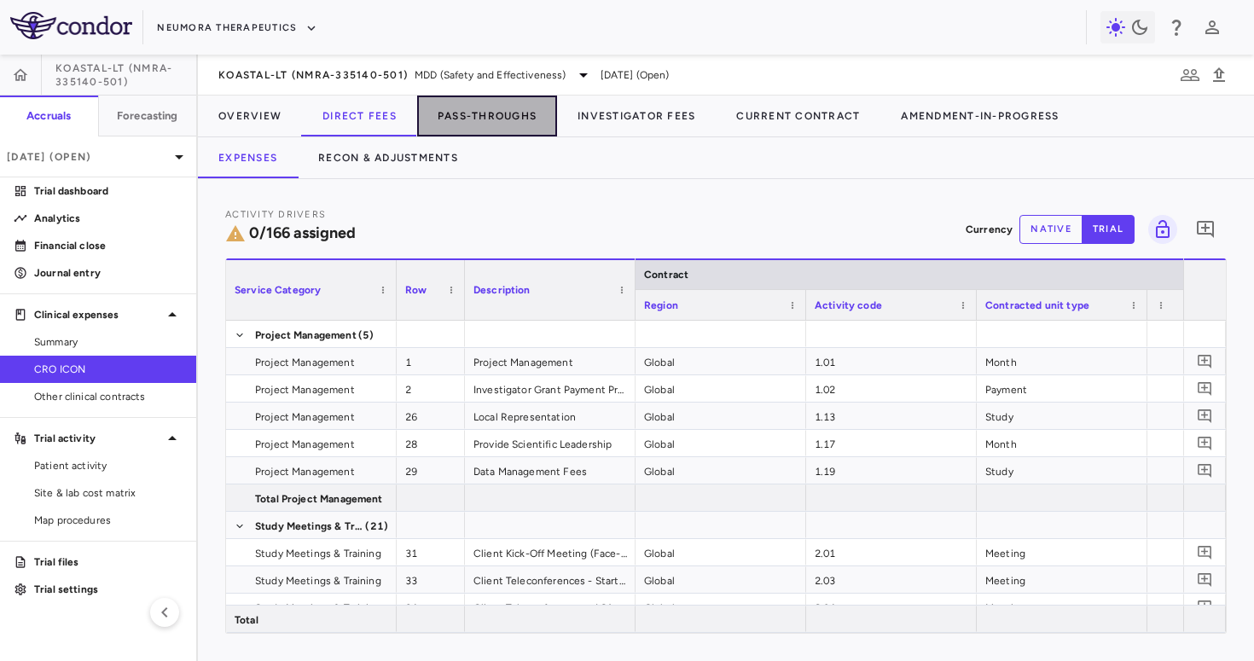
click at [484, 113] on button "Pass-Throughs" at bounding box center [487, 116] width 140 height 41
